Goal: Task Accomplishment & Management: Manage account settings

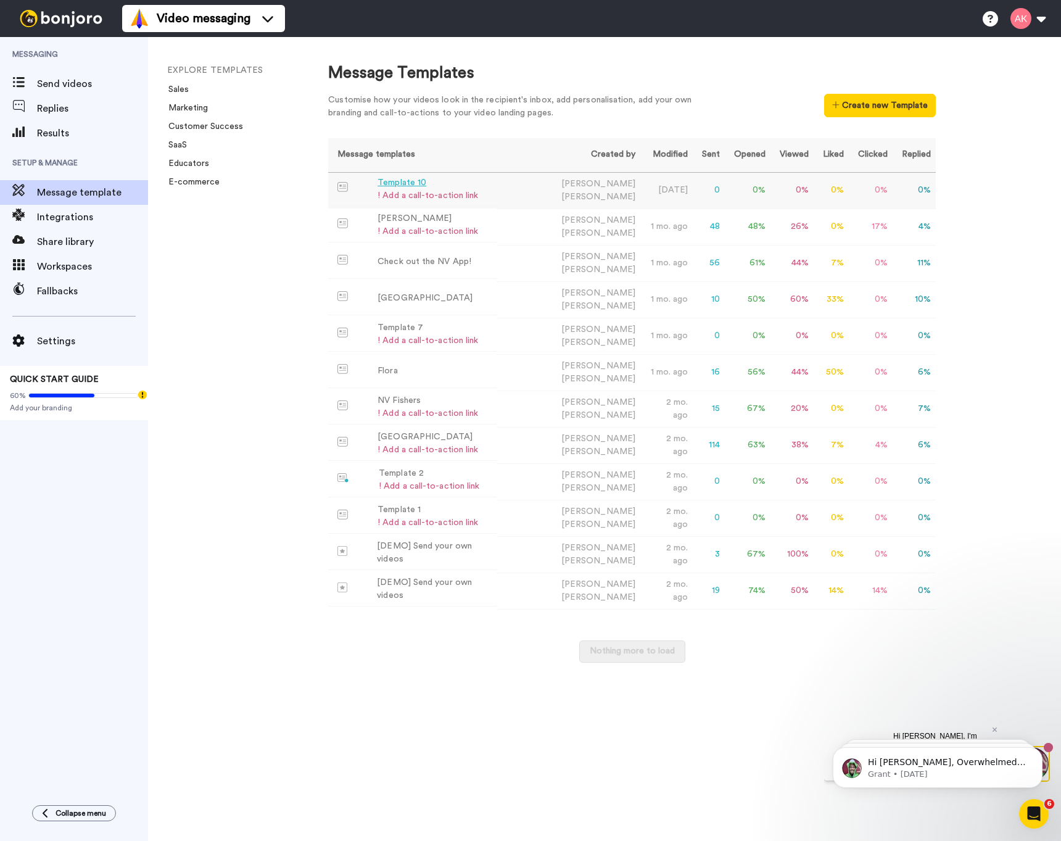
click at [424, 197] on div "! Add a call-to-action link" at bounding box center [428, 195] width 101 height 13
click at [63, 83] on span "Send videos" at bounding box center [92, 83] width 111 height 15
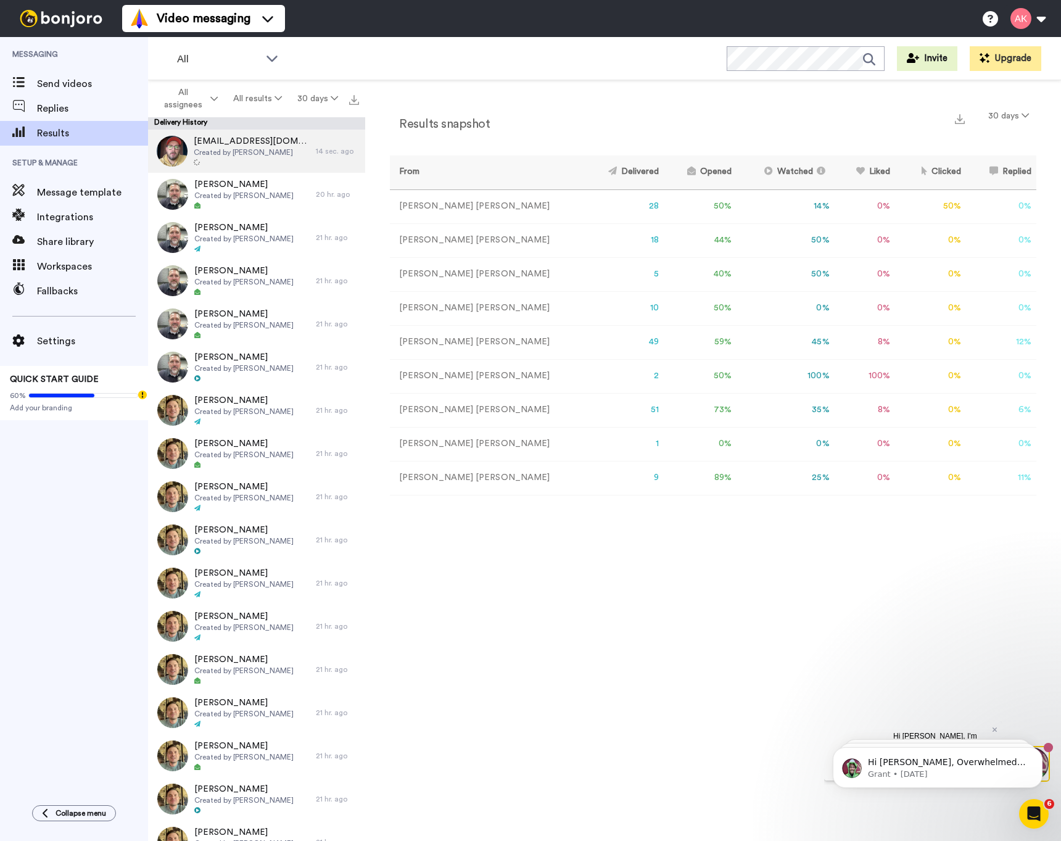
click at [236, 154] on span "Created by Allen Kincaid" at bounding box center [252, 152] width 116 height 10
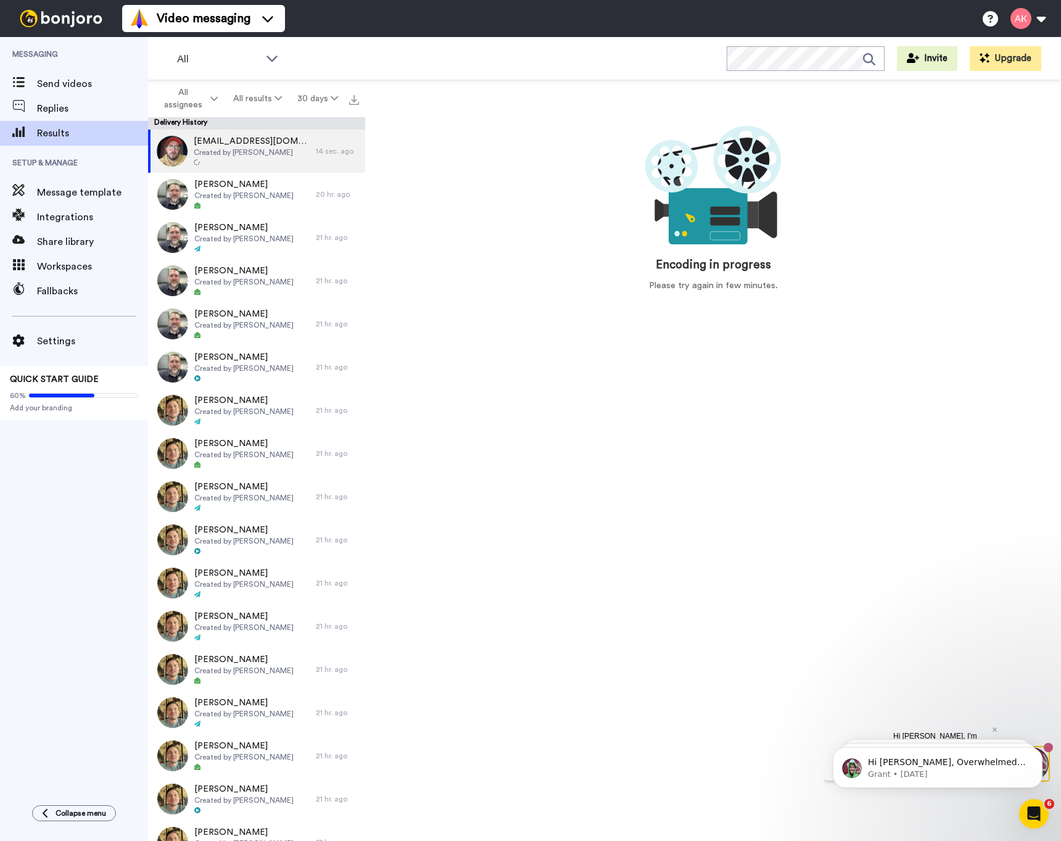
click at [988, 727] on body "Hi Allen, Overwhelmed with Bonjoro tasks and videos to do? Use Workflow Filters…" at bounding box center [937, 764] width 237 height 76
click at [1038, 754] on icon "Dismiss notification" at bounding box center [1039, 750] width 7 height 7
click at [1039, 751] on icon "Dismiss notification" at bounding box center [1039, 750] width 7 height 7
click at [1041, 749] on icon "Dismiss notification" at bounding box center [1039, 749] width 7 height 7
click at [998, 730] on div "Hi Allen, I'm Grant, one of the co-founders and I wanted to say hi and welcome.…" at bounding box center [942, 750] width 118 height 59
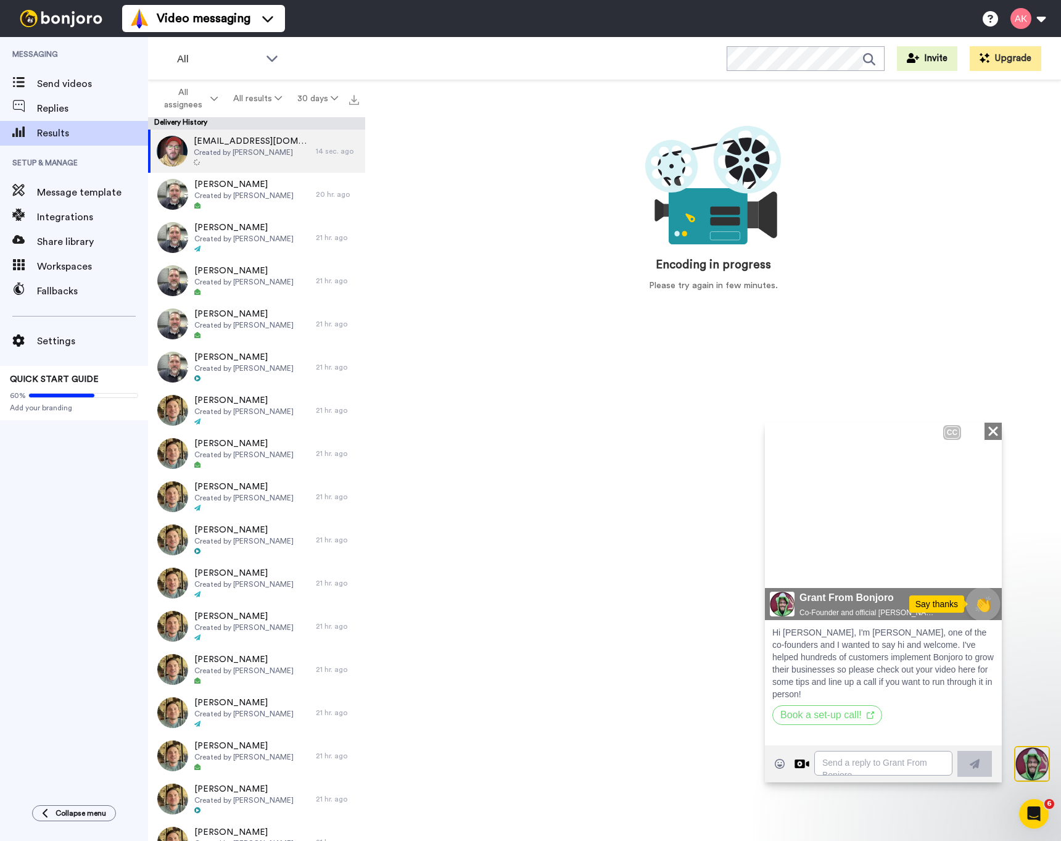
click at [988, 601] on span "👏" at bounding box center [983, 604] width 33 height 22
click at [994, 431] on icon at bounding box center [992, 430] width 9 height 9
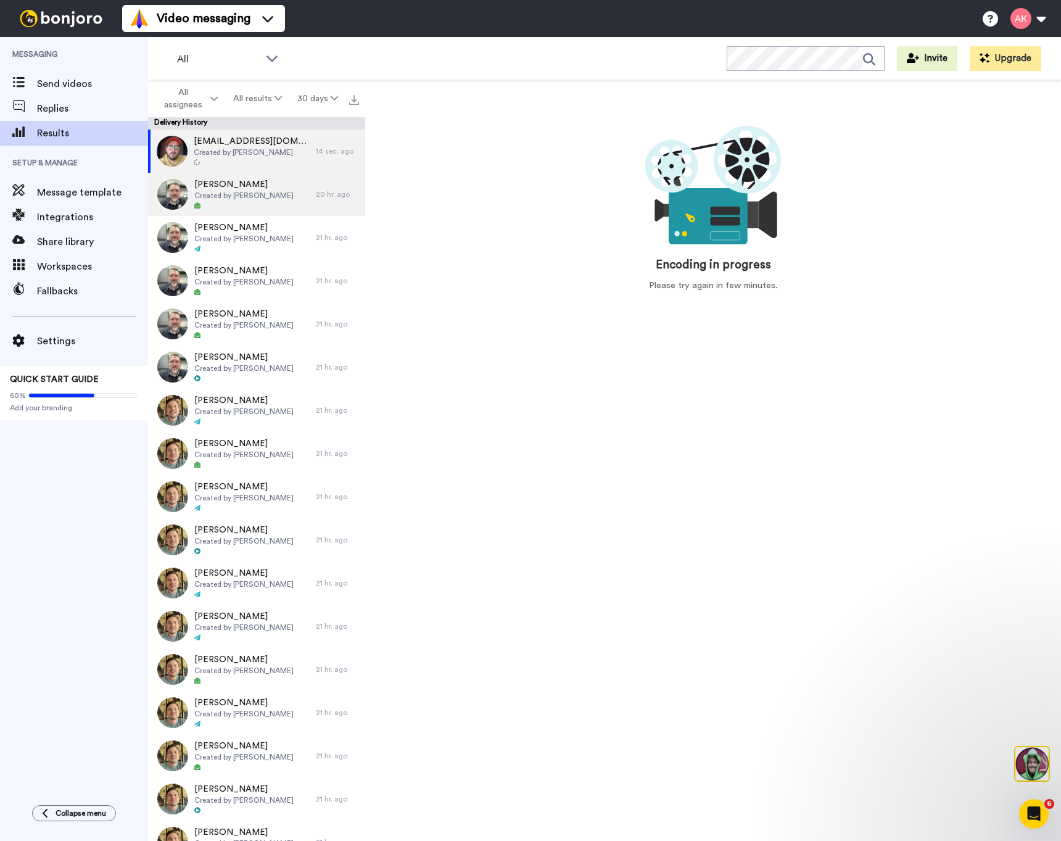
click at [241, 197] on span "Created by Joe Webb" at bounding box center [243, 196] width 99 height 10
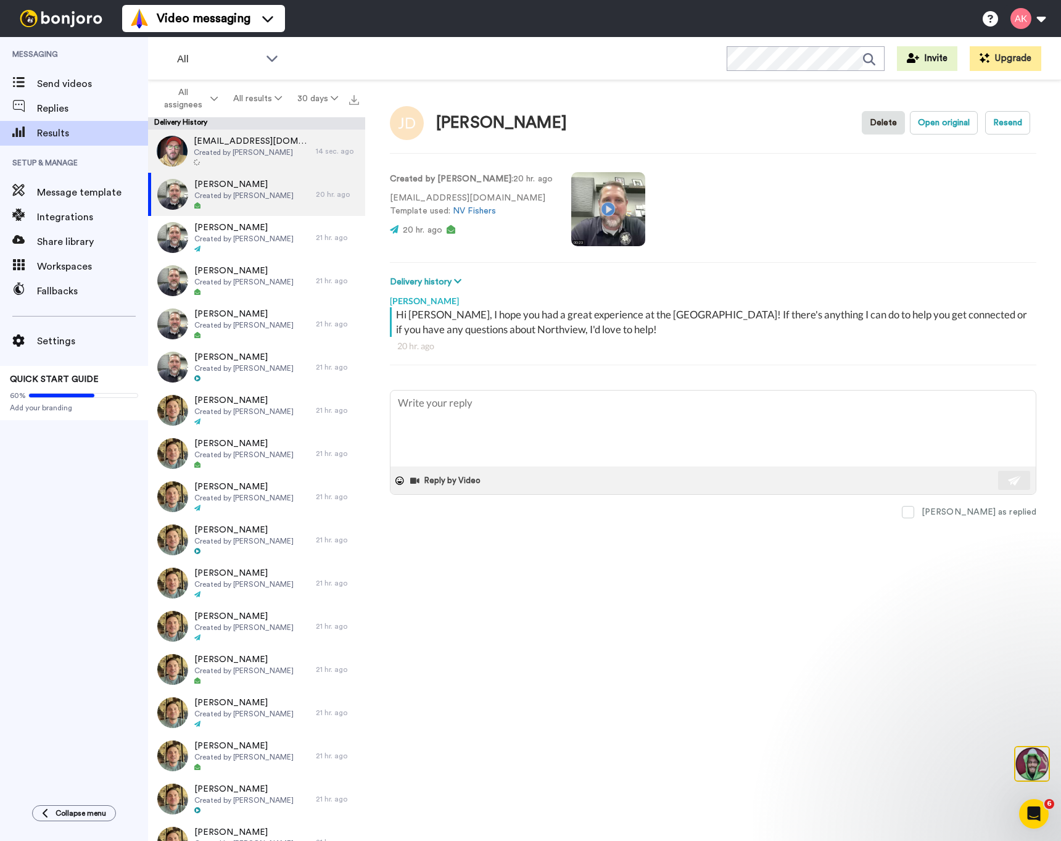
click at [243, 155] on span "Created by Allen Kincaid" at bounding box center [252, 152] width 116 height 10
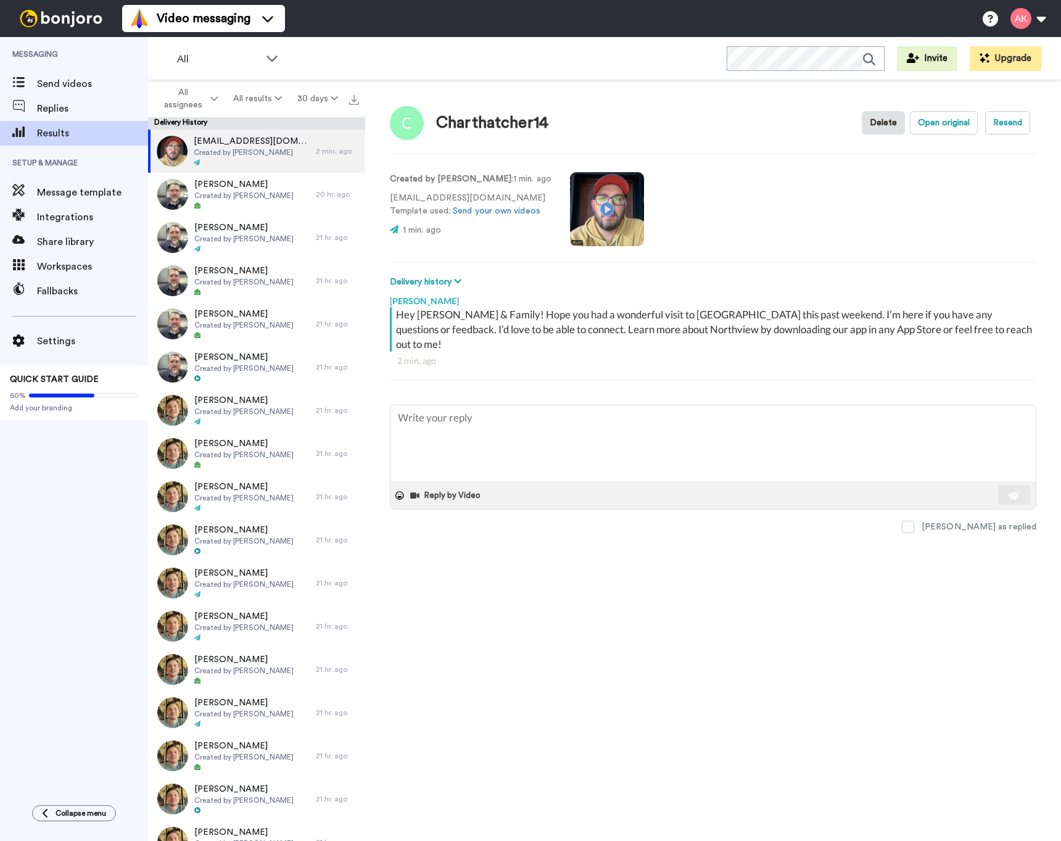
click at [593, 210] on video at bounding box center [607, 209] width 74 height 74
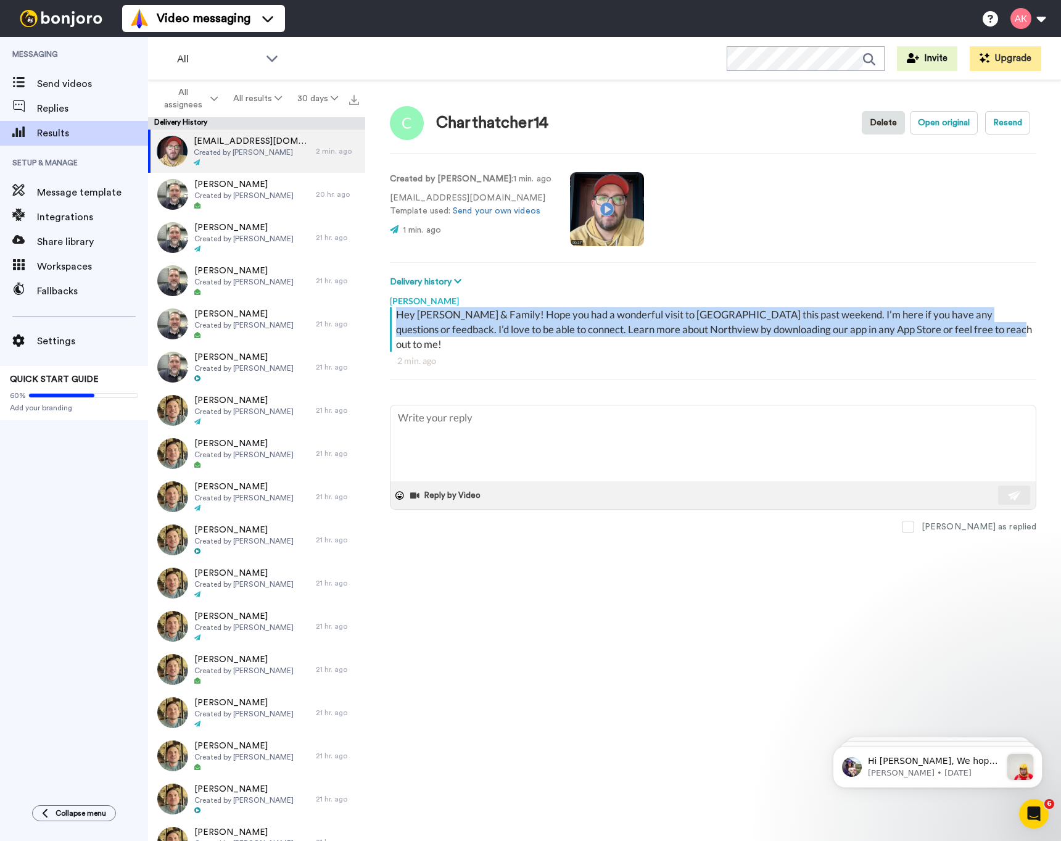
drag, startPoint x: 972, startPoint y: 331, endPoint x: 397, endPoint y: 318, distance: 575.1
click at [397, 318] on div "Hey Charlotte & Family! Hope you had a wonderful visit to Northview this past w…" at bounding box center [714, 329] width 637 height 44
copy div "Hey Charlotte & Family! Hope you had a wonderful visit to Northview this past w…"
click at [86, 194] on span "Message template" at bounding box center [92, 192] width 111 height 15
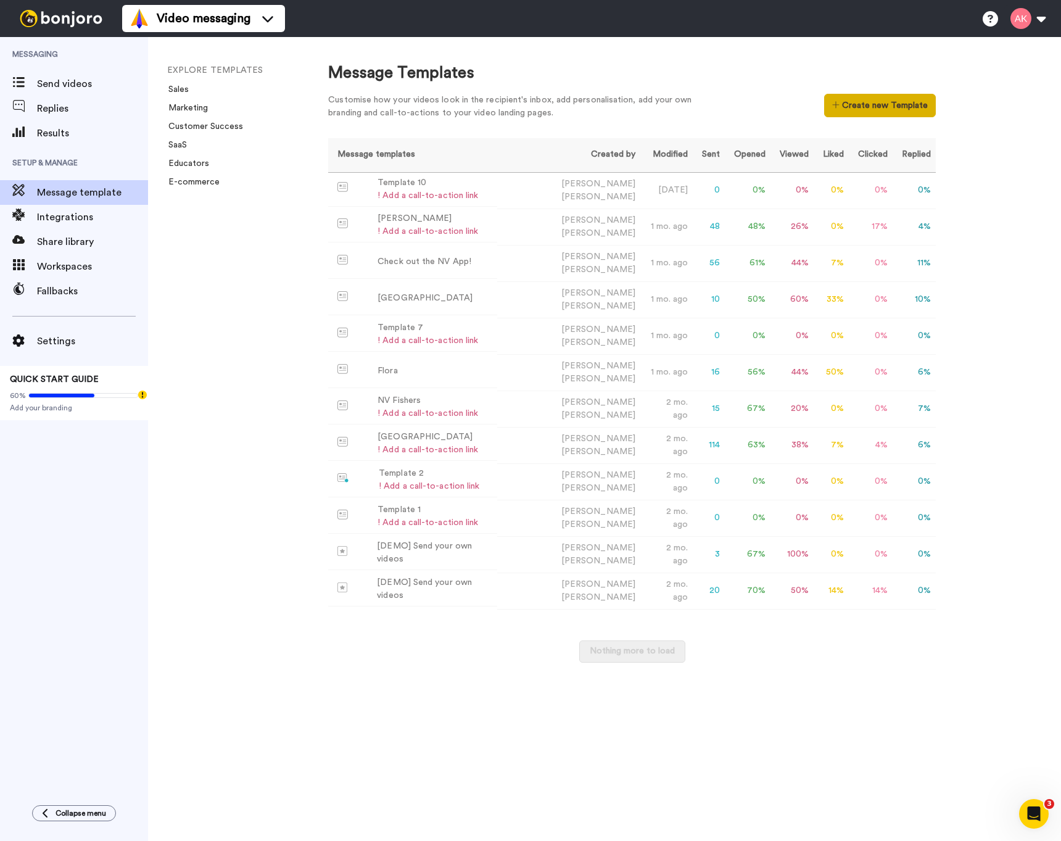
click at [912, 106] on button "Create new Template" at bounding box center [880, 105] width 112 height 23
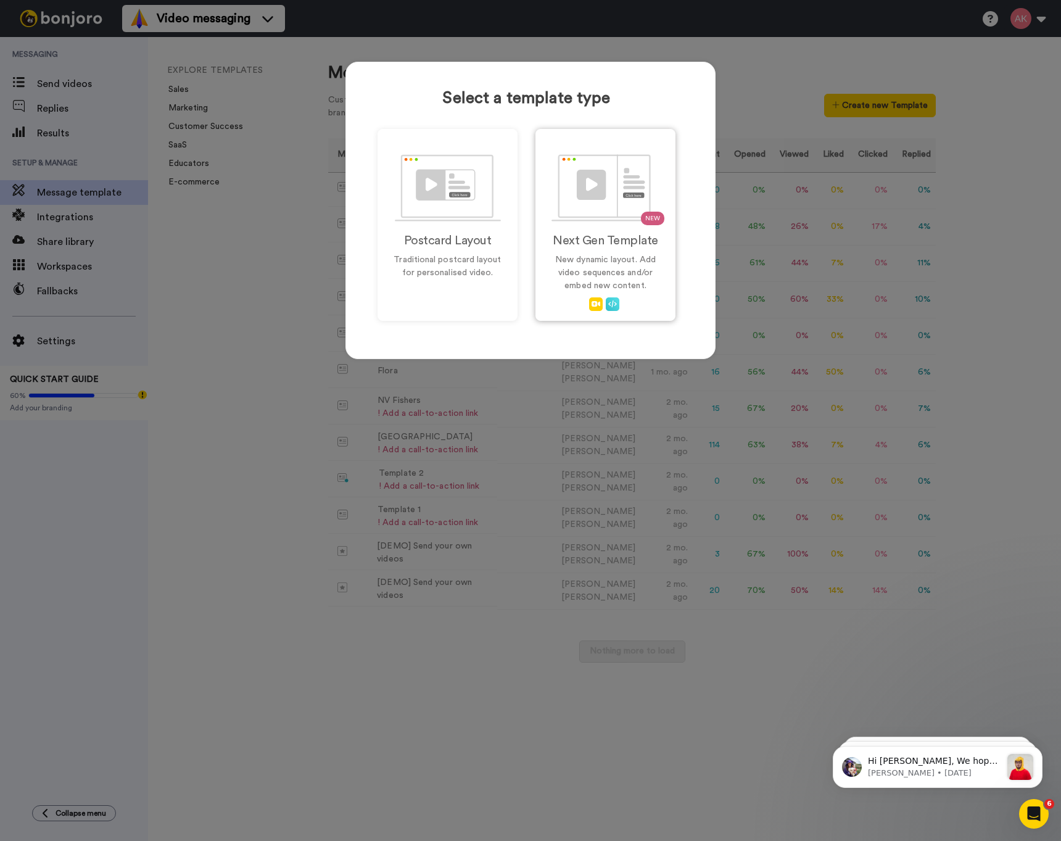
click at [594, 190] on img at bounding box center [605, 187] width 109 height 67
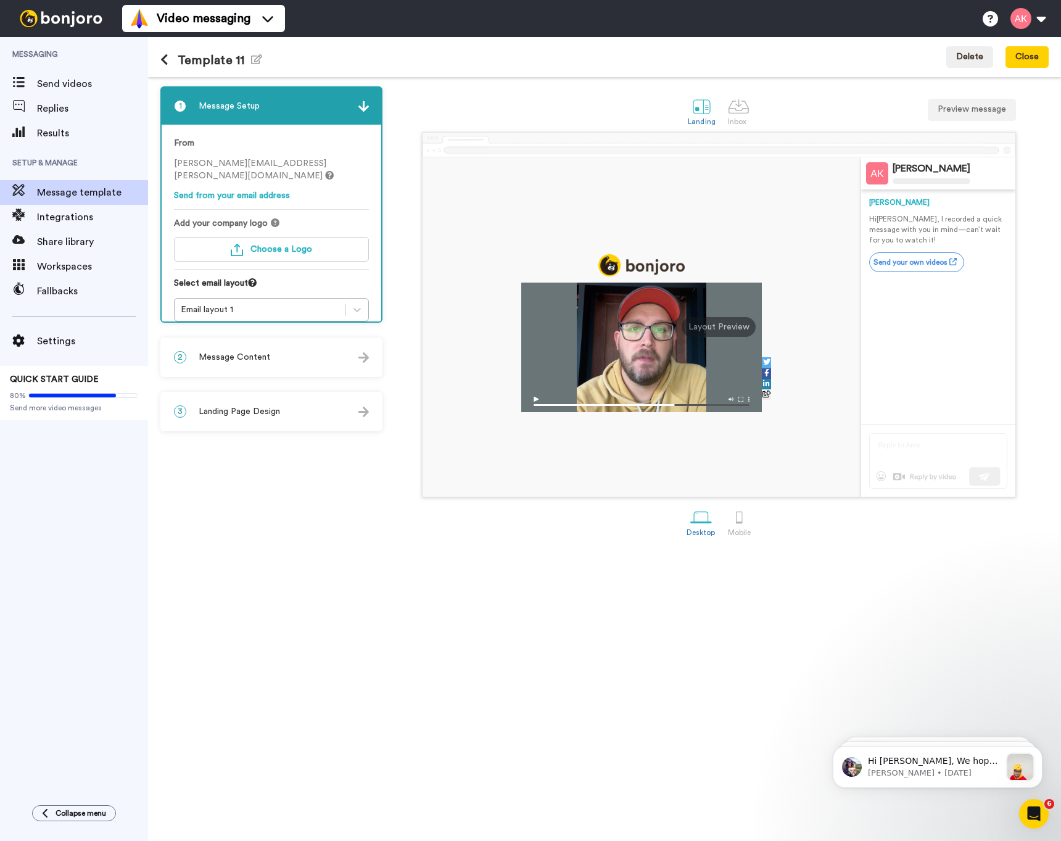
click at [265, 356] on span "Message Content" at bounding box center [235, 357] width 72 height 12
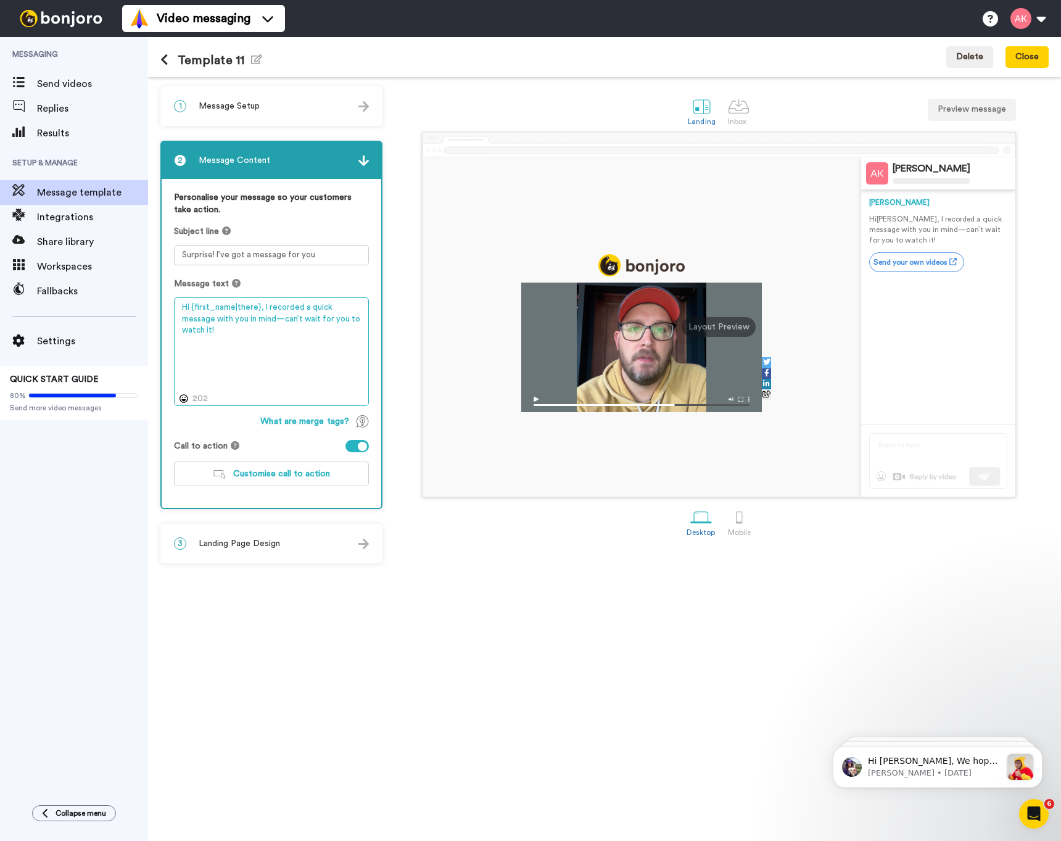
click at [260, 332] on textarea "Hi {first_name|there}, I recorded a quick message with you in mind—can’t wait f…" at bounding box center [271, 351] width 195 height 109
paste textarea "ey Charlotte & Family! Hope you had a wonderful visit to Northview this past we…"
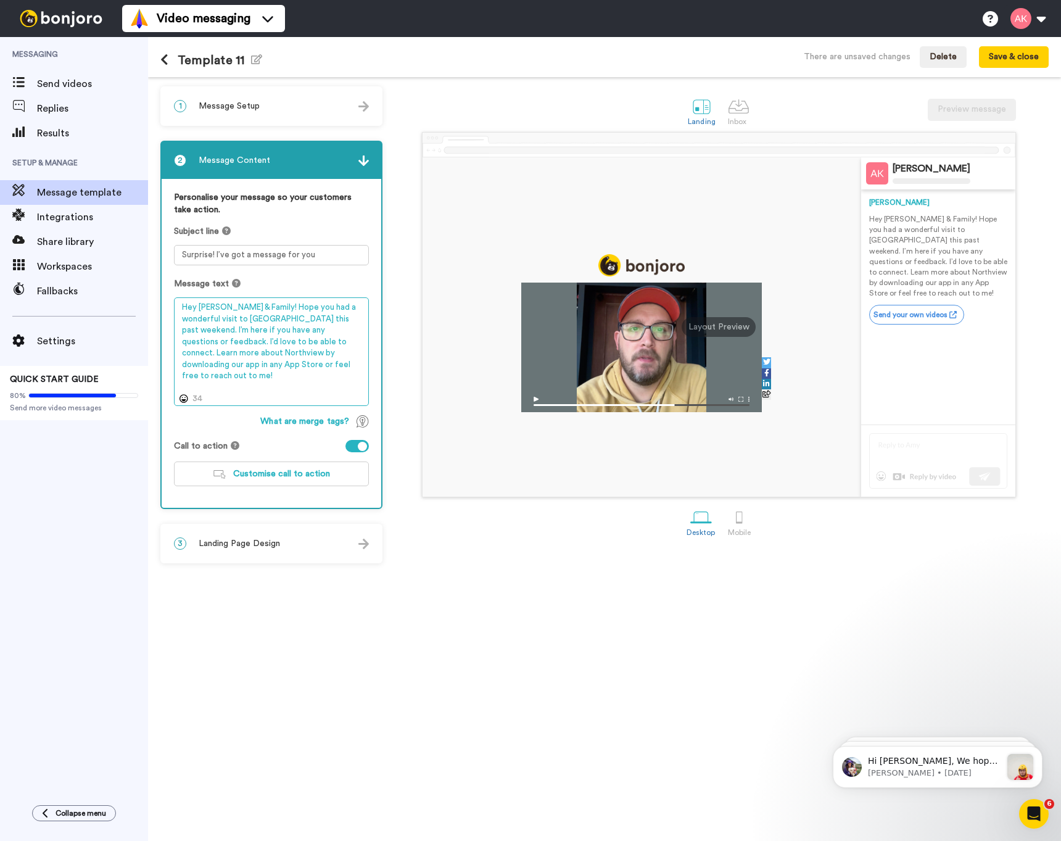
drag, startPoint x: 199, startPoint y: 308, endPoint x: 263, endPoint y: 307, distance: 64.2
click at [263, 307] on textarea "Hey Charlotte & Family! Hope you had a wonderful visit to Northview this past w…" at bounding box center [271, 351] width 195 height 109
click at [308, 369] on textarea "Hey ! Hope you had a wonderful visit to Northview this past weekend. I’m here i…" at bounding box center [271, 351] width 195 height 109
type textarea "Hey ! Hope you had a wonderful visit to Northview this past weekend. I’m here i…"
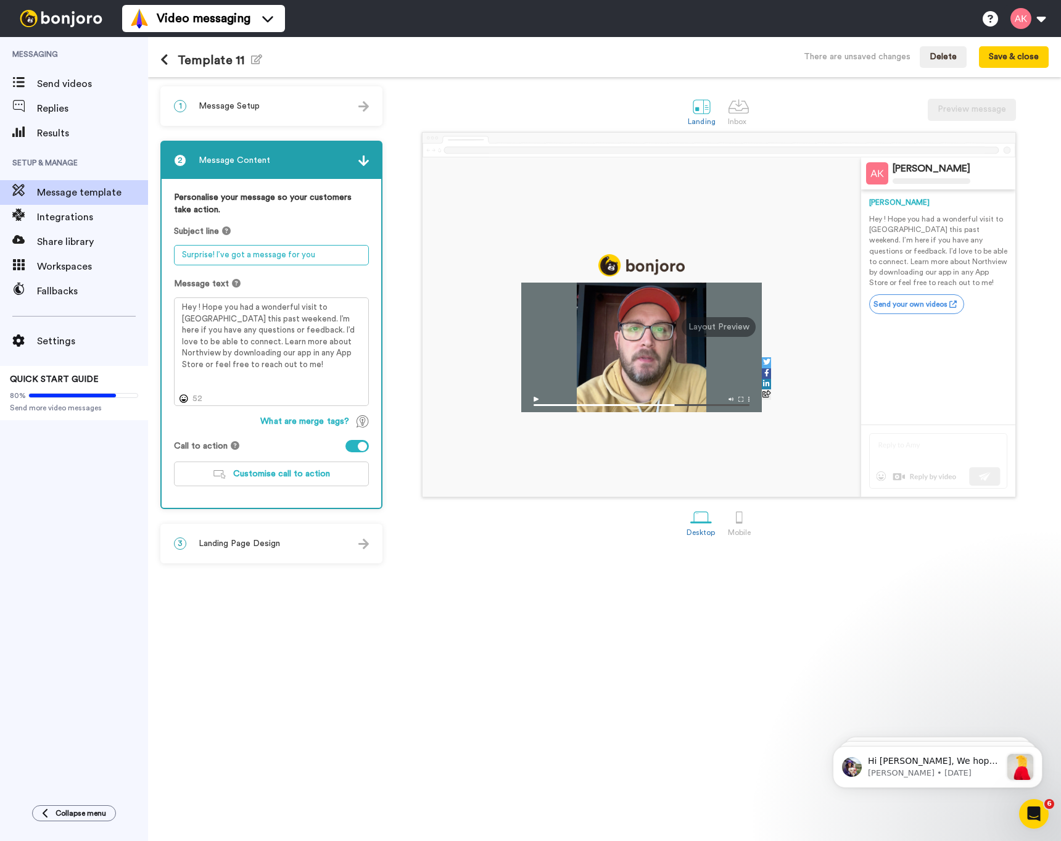
click at [268, 254] on textarea "Surprise! I’ve got a message for you" at bounding box center [271, 255] width 195 height 20
type textarea "Welcome to Northview Kokomo!"
click at [247, 480] on button "Customise call to action" at bounding box center [271, 473] width 195 height 25
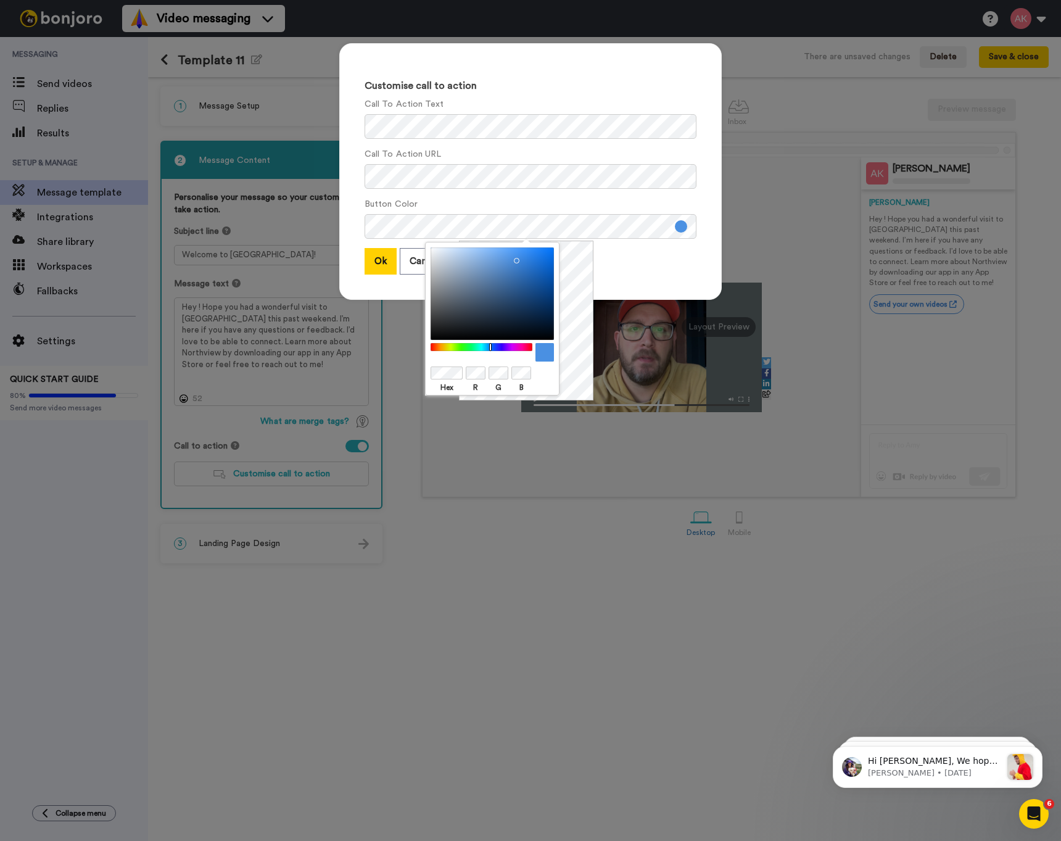
click at [683, 90] on h3 "Customise call to action" at bounding box center [531, 86] width 332 height 11
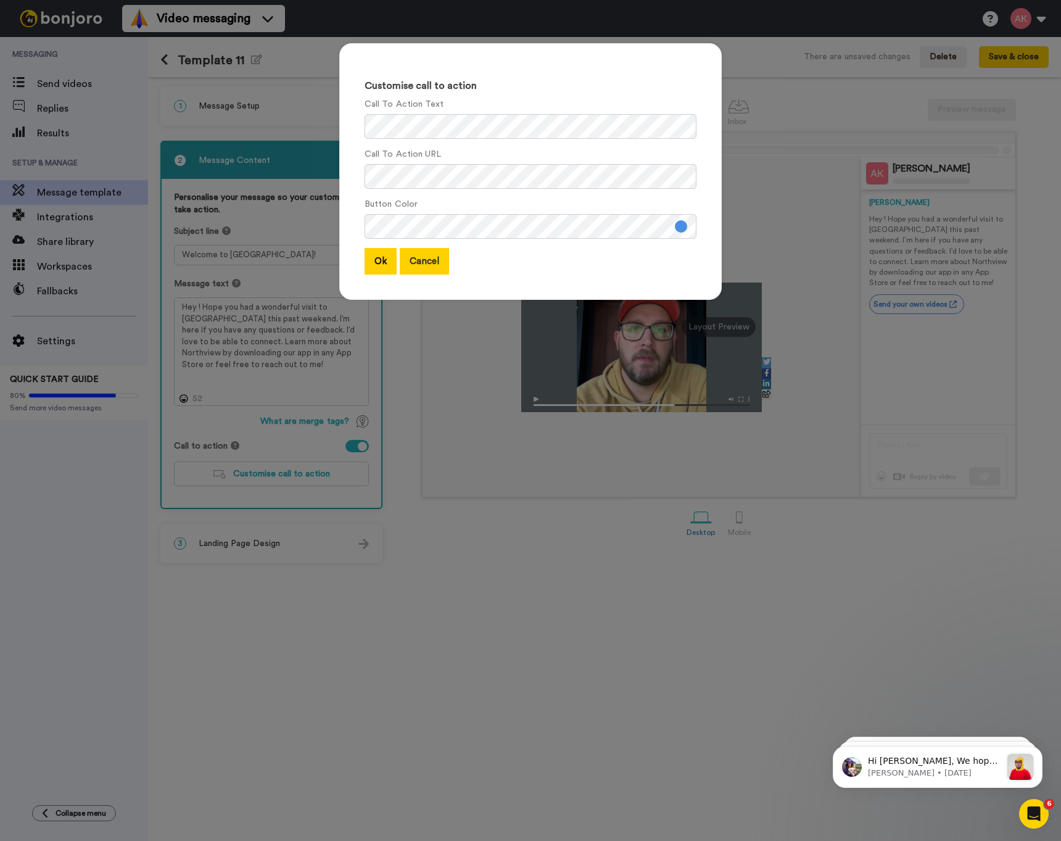
click at [421, 265] on button "Cancel" at bounding box center [424, 261] width 49 height 27
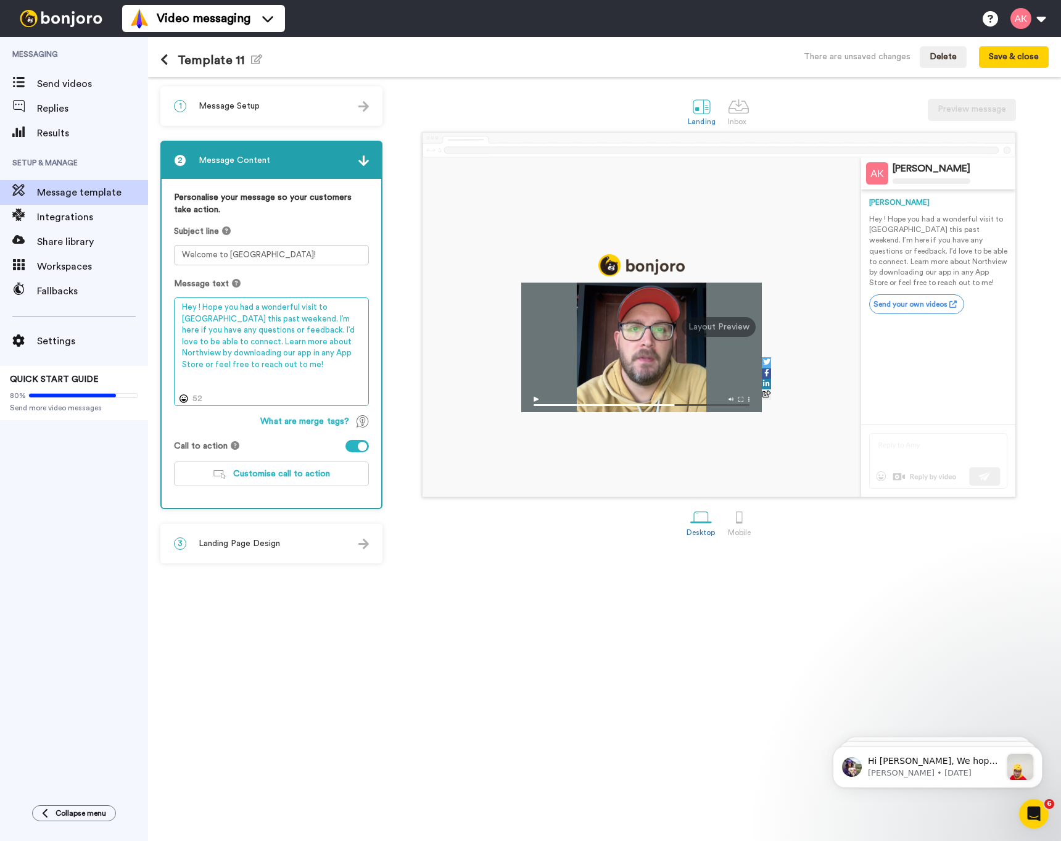
drag, startPoint x: 284, startPoint y: 370, endPoint x: 151, endPoint y: 303, distance: 149.8
click at [151, 303] on div "1 Message Setup From allen.kincaid@inbound.bonjoromail.com Send from your email…" at bounding box center [604, 459] width 913 height 764
click at [939, 62] on button "Delete" at bounding box center [943, 57] width 47 height 22
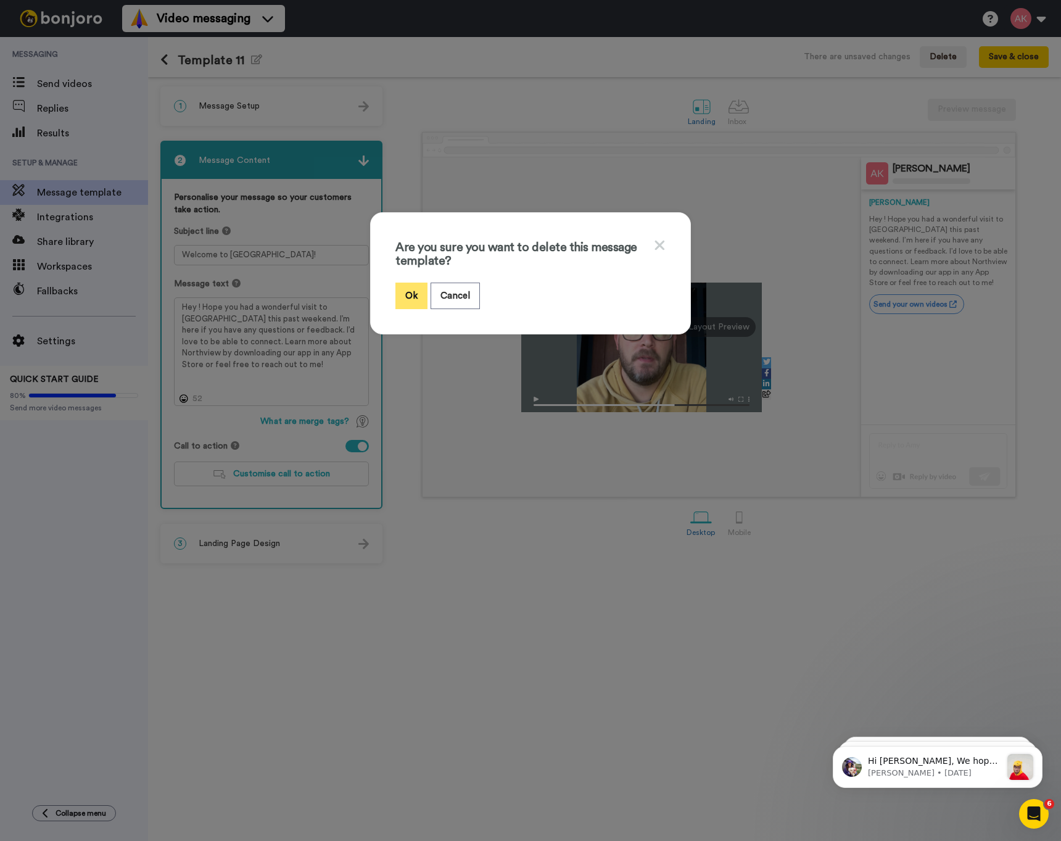
click at [399, 289] on button "Ok" at bounding box center [411, 296] width 32 height 27
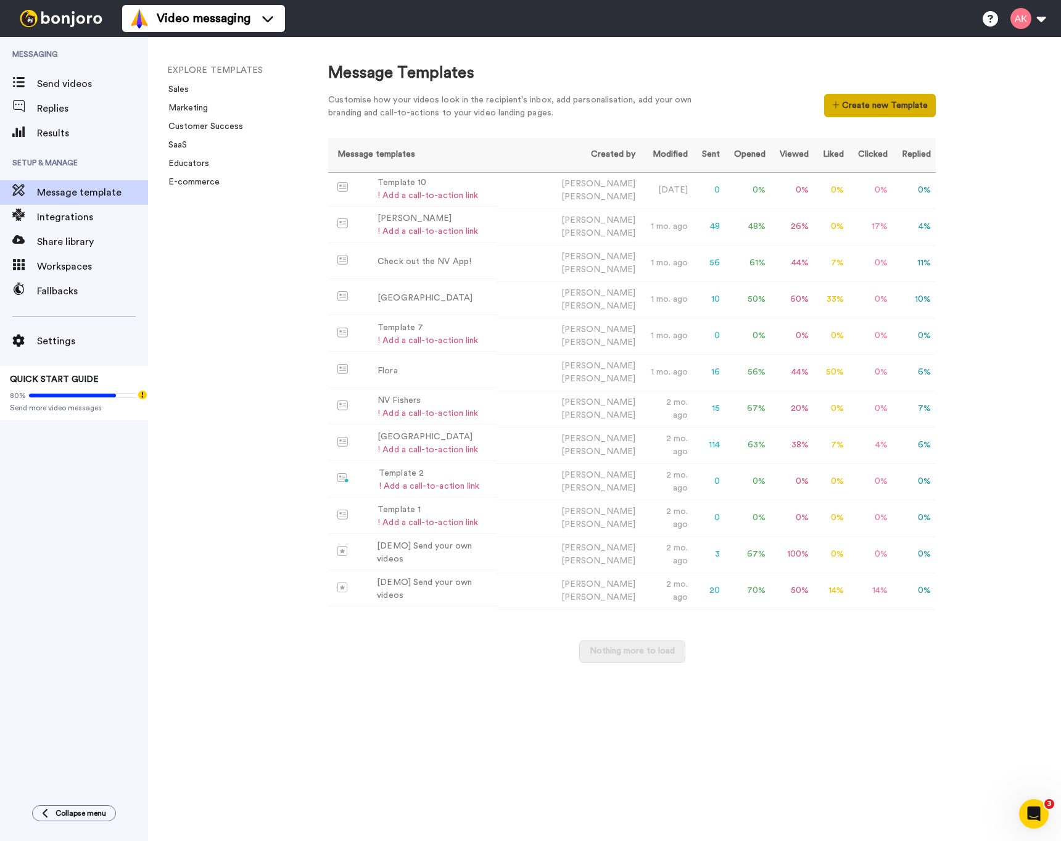
click at [903, 101] on button "Create new Template" at bounding box center [880, 105] width 112 height 23
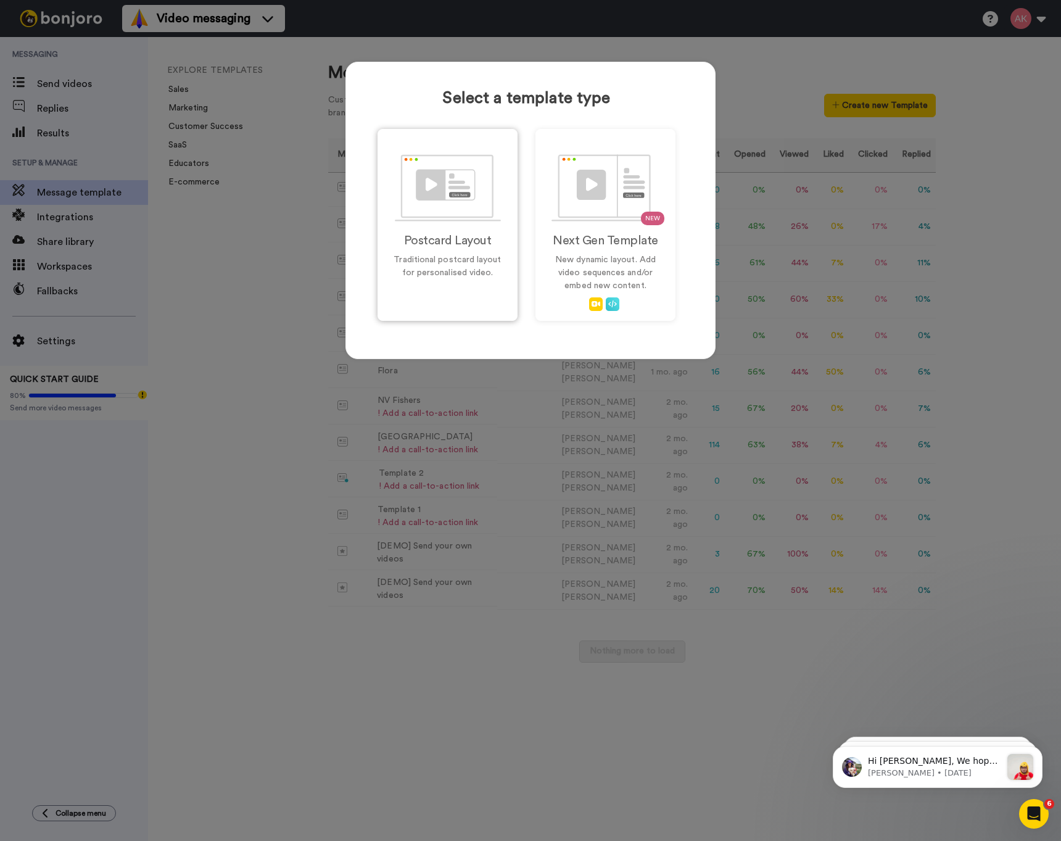
click at [474, 226] on div "Postcard Layout Traditional postcard layout for personalised video." at bounding box center [448, 225] width 140 height 192
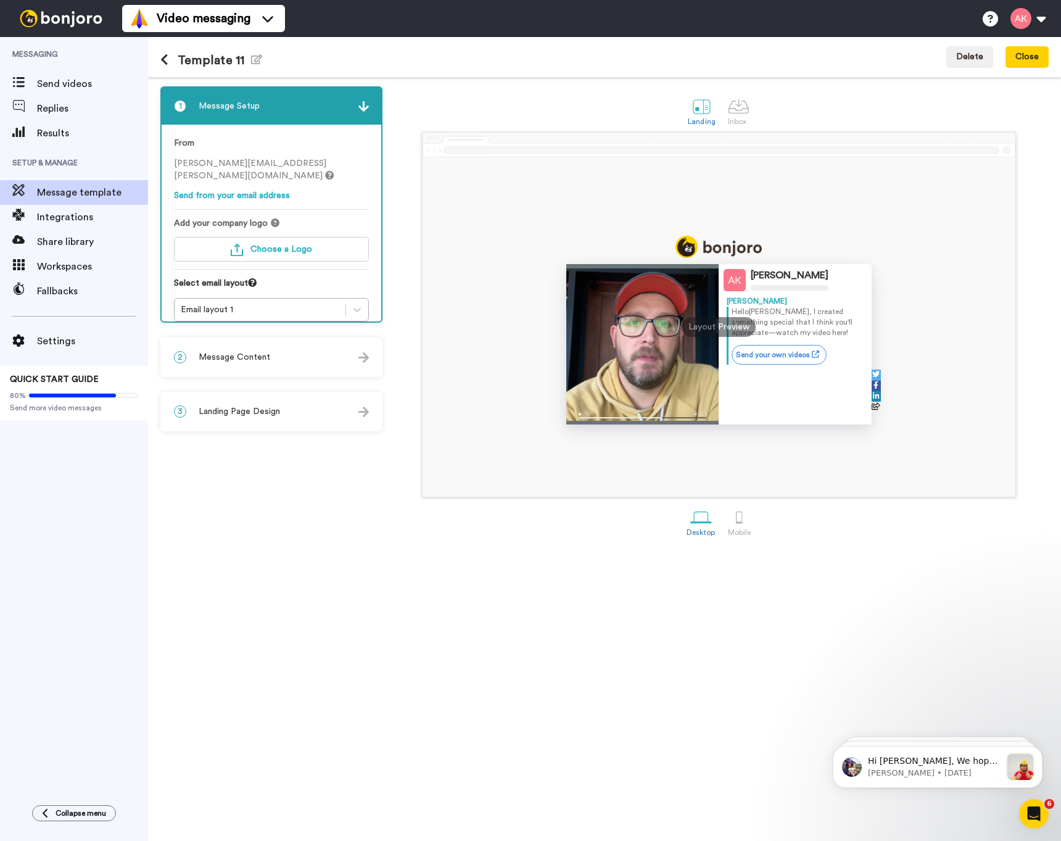
click at [238, 361] on span "Message Content" at bounding box center [235, 357] width 72 height 12
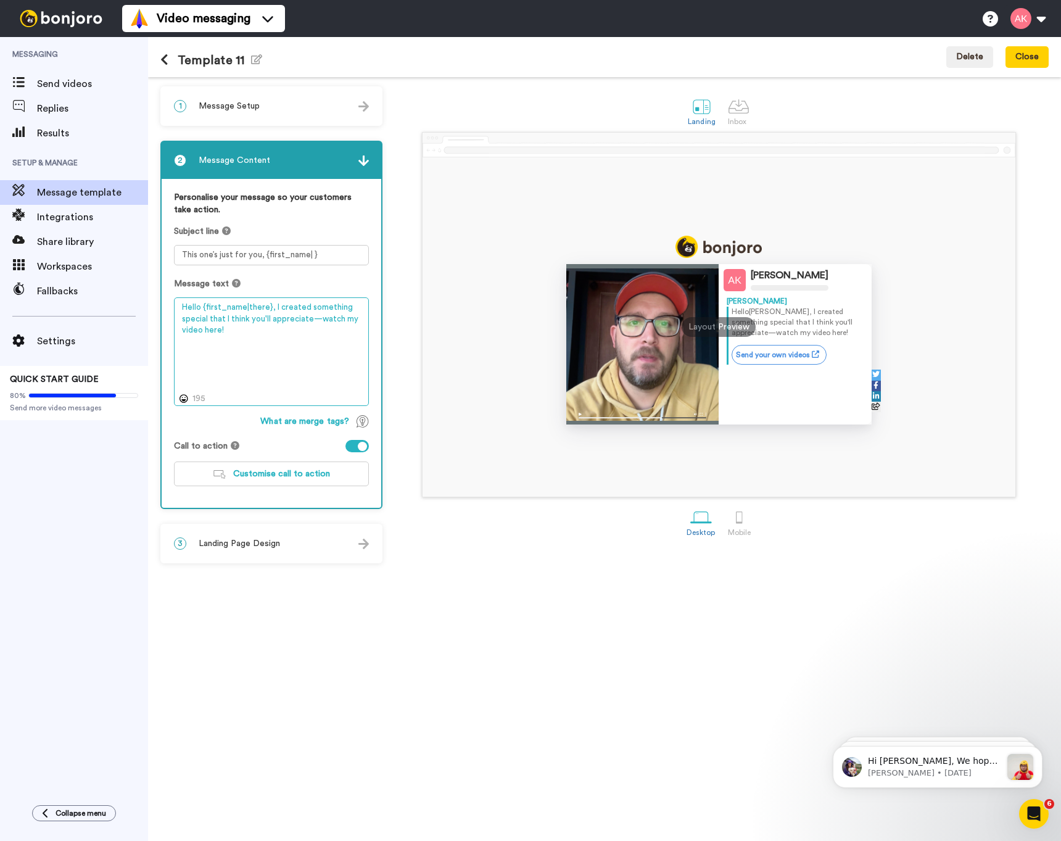
click at [244, 350] on textarea "Hello {first_name|there}, I created something special that I think you'll appre…" at bounding box center [271, 351] width 195 height 109
paste textarea "y ! Hope you had a wonderful visit to [GEOGRAPHIC_DATA] this past weekend. I’m …"
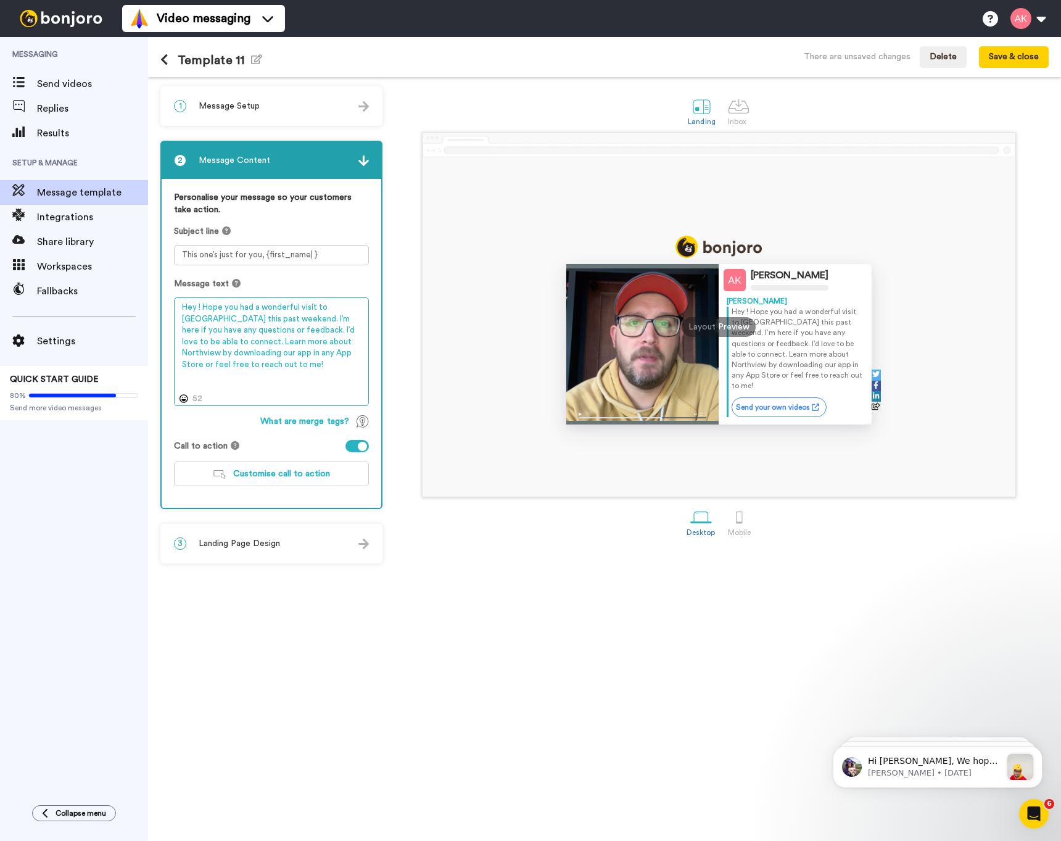
type textarea "Hey ! Hope you had a wonderful visit to [GEOGRAPHIC_DATA] this past weekend. I’…"
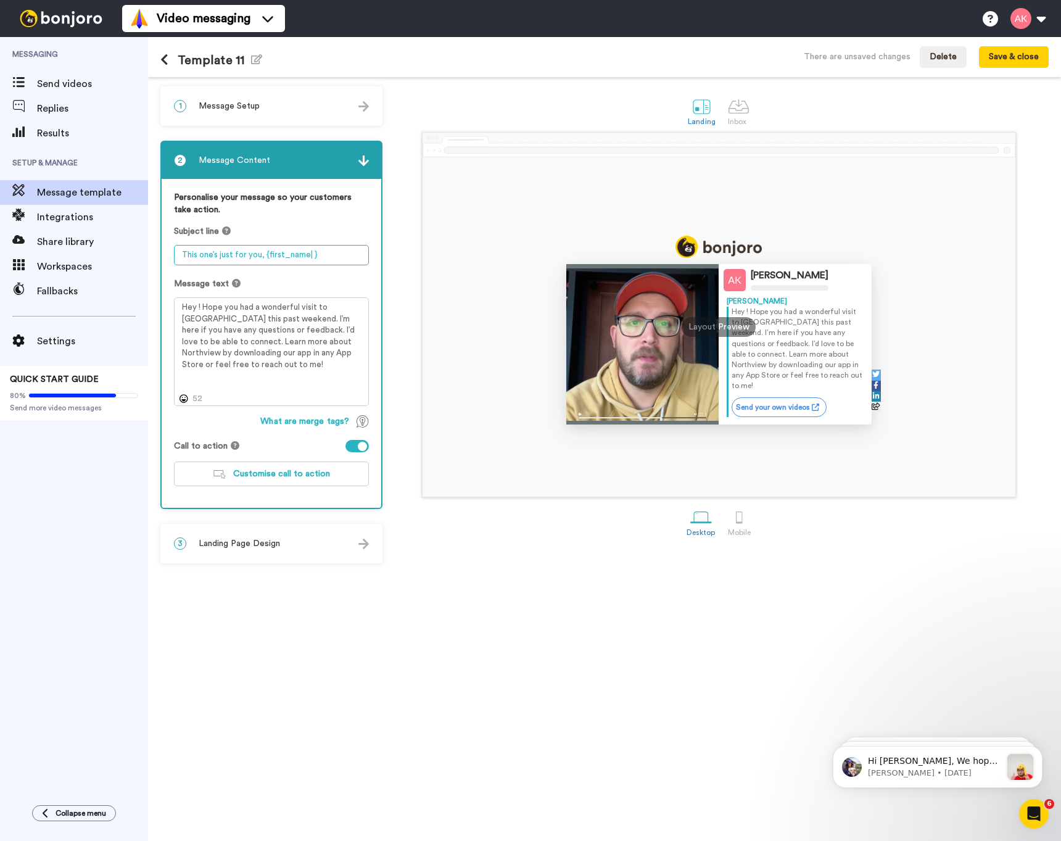
click at [232, 255] on textarea "This one’s just for you, {first_name| }" at bounding box center [271, 255] width 195 height 20
type textarea "Welcome to [GEOGRAPHIC_DATA]!"
click at [342, 547] on div "3 Landing Page Design" at bounding box center [272, 543] width 220 height 37
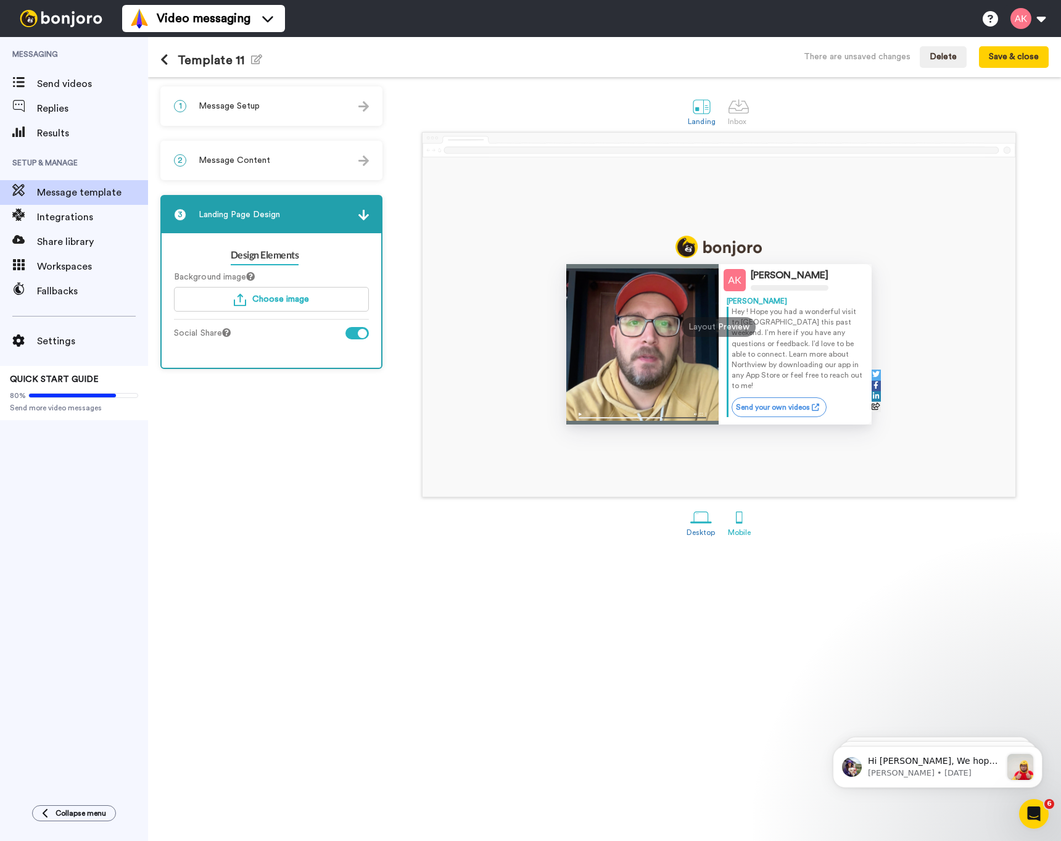
click at [745, 523] on div at bounding box center [740, 517] width 22 height 22
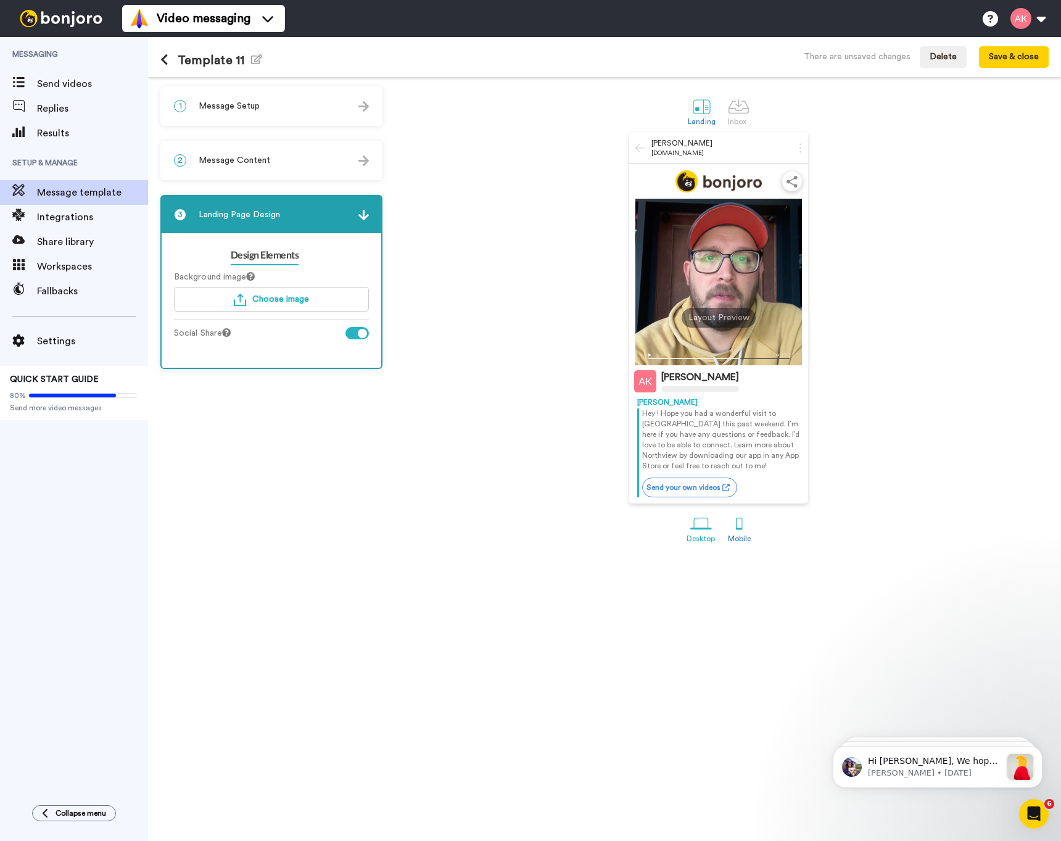
click at [698, 525] on div at bounding box center [701, 524] width 22 height 22
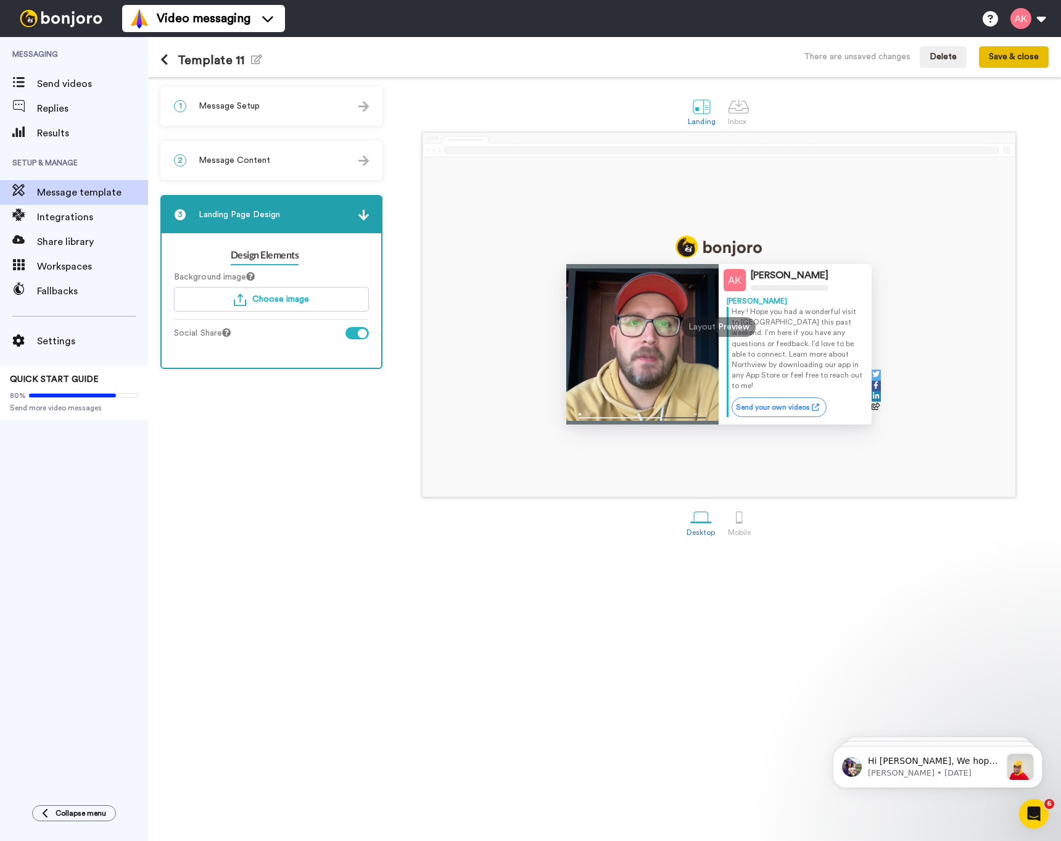
click at [1030, 65] on button "Save & close" at bounding box center [1014, 57] width 70 height 22
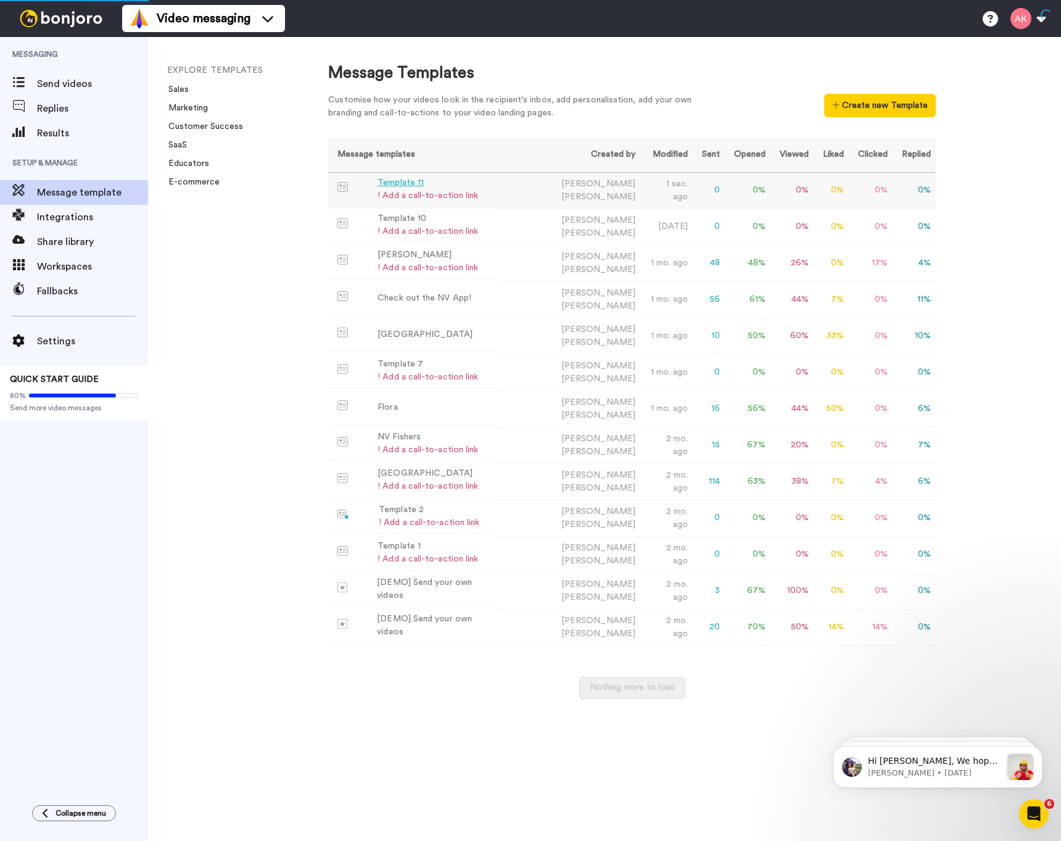
click at [402, 185] on div "Template 11" at bounding box center [428, 182] width 101 height 13
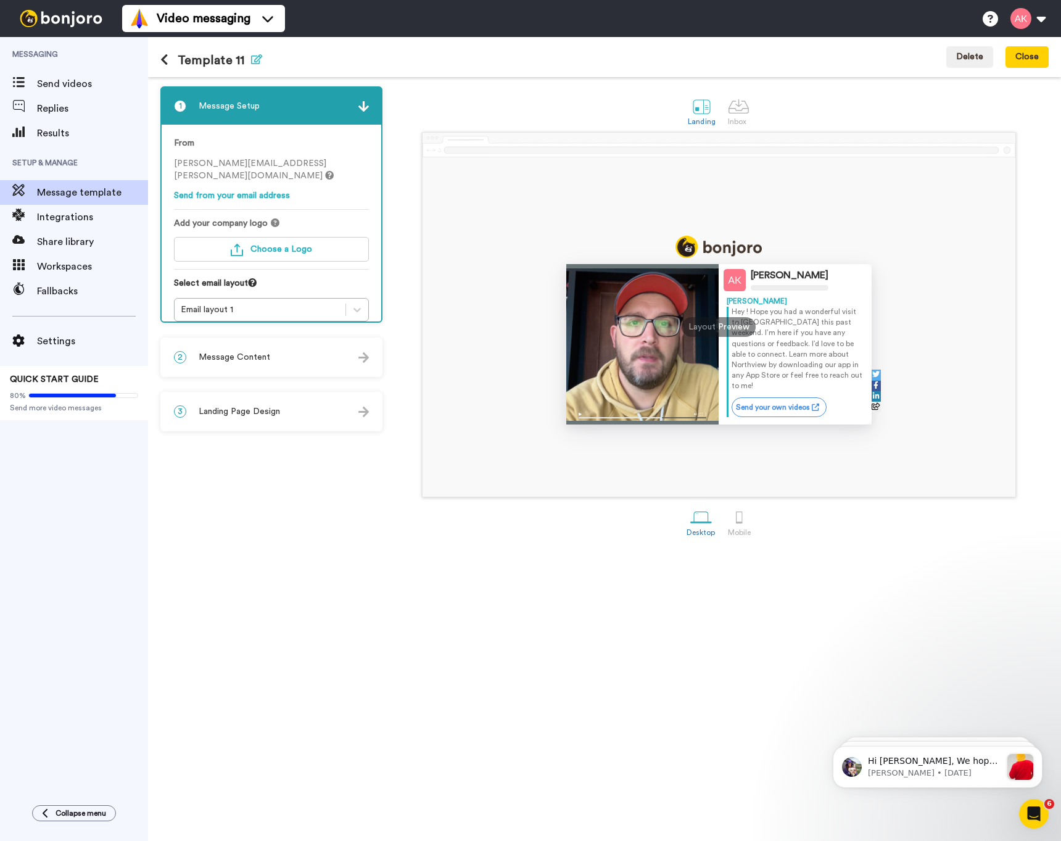
click at [259, 63] on icon "button" at bounding box center [256, 59] width 11 height 10
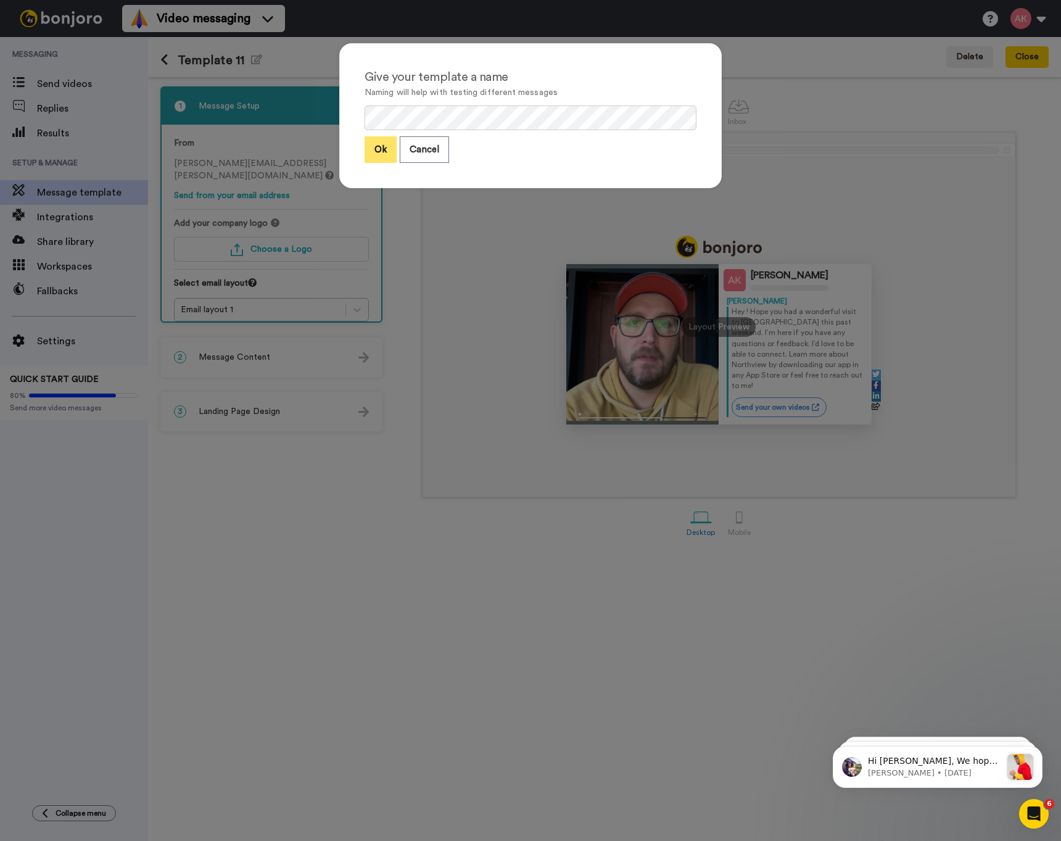
click at [372, 143] on button "Ok" at bounding box center [381, 149] width 32 height 27
